Goal: Manage account settings

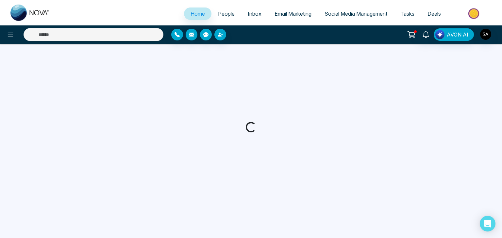
select select "*"
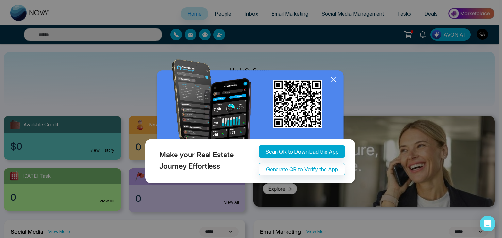
drag, startPoint x: 337, startPoint y: 81, endPoint x: 331, endPoint y: 82, distance: 6.3
click at [336, 81] on icon at bounding box center [334, 80] width 10 height 10
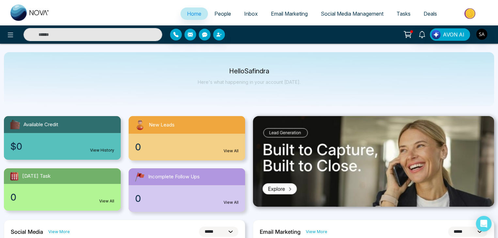
click at [14, 41] on div at bounding box center [83, 34] width 166 height 13
click at [12, 37] on icon at bounding box center [11, 35] width 8 height 8
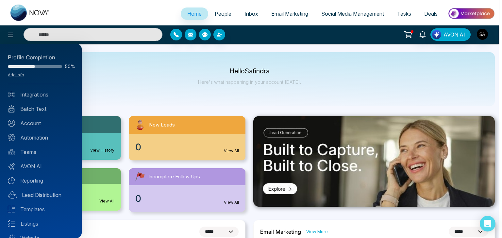
click at [474, 37] on div at bounding box center [251, 119] width 502 height 238
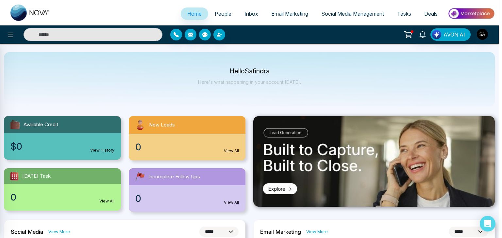
click at [478, 35] on div at bounding box center [251, 119] width 502 height 238
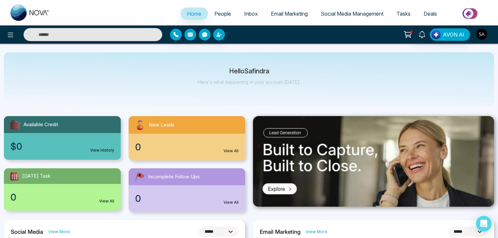
click at [479, 34] on img "button" at bounding box center [481, 34] width 11 height 11
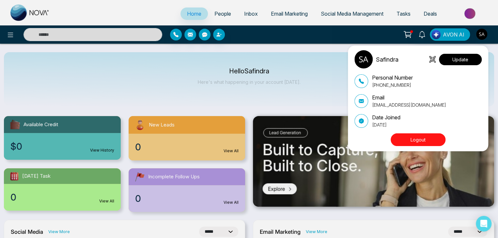
click at [466, 56] on button "Update" at bounding box center [460, 59] width 43 height 11
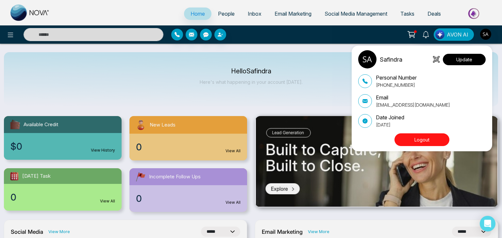
select select "***"
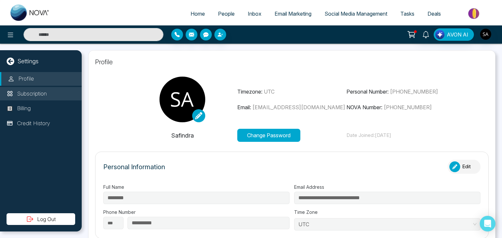
type input "*******"
click at [40, 95] on p "Subscription" at bounding box center [32, 94] width 30 height 8
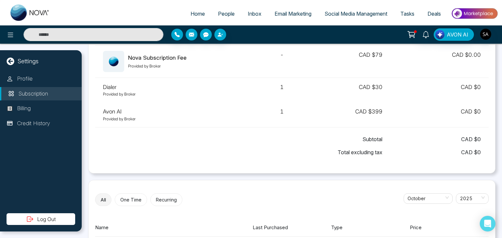
scroll to position [96, 0]
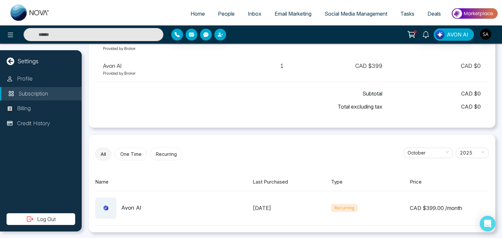
click at [267, 205] on div "[DATE]" at bounding box center [291, 208] width 79 height 8
click at [134, 210] on div "Avon AI" at bounding box center [131, 208] width 20 height 8
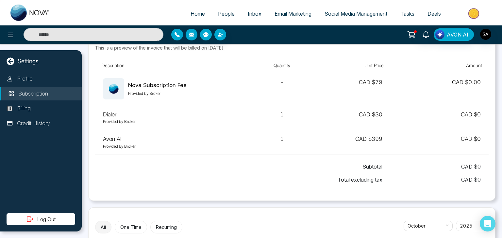
scroll to position [0, 0]
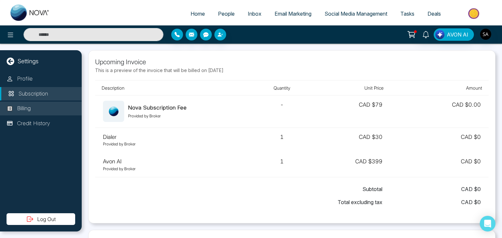
click at [30, 113] on p "Billing" at bounding box center [24, 109] width 14 height 8
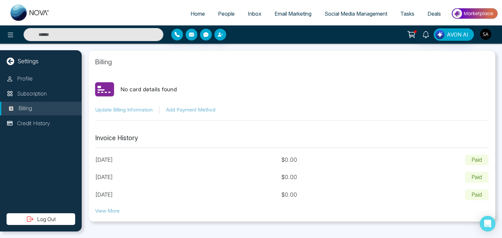
click at [489, 36] on img "button" at bounding box center [485, 34] width 11 height 11
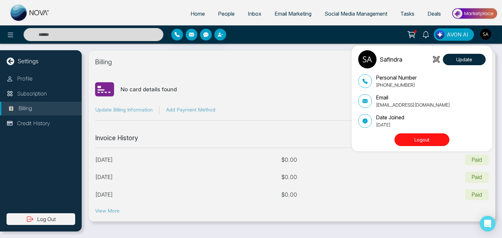
click at [336, 69] on div "Safindra Update Personal Number [PHONE_NUMBER] Email [EMAIL_ADDRESS][DOMAIN_NAM…" at bounding box center [251, 119] width 502 height 238
